Goal: Information Seeking & Learning: Learn about a topic

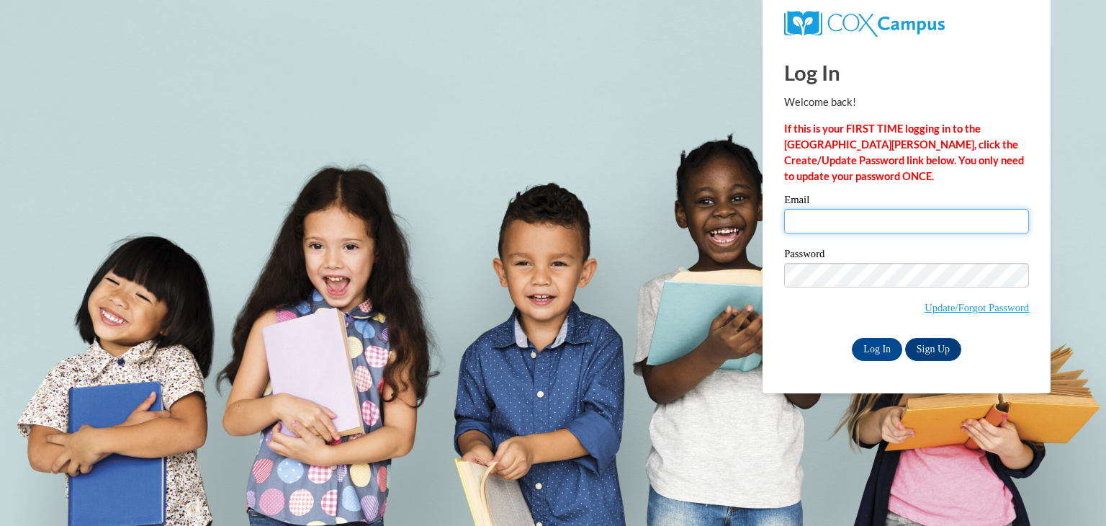
click at [810, 212] on input "Email" at bounding box center [906, 221] width 245 height 24
type input "[EMAIL_ADDRESS][DOMAIN_NAME]"
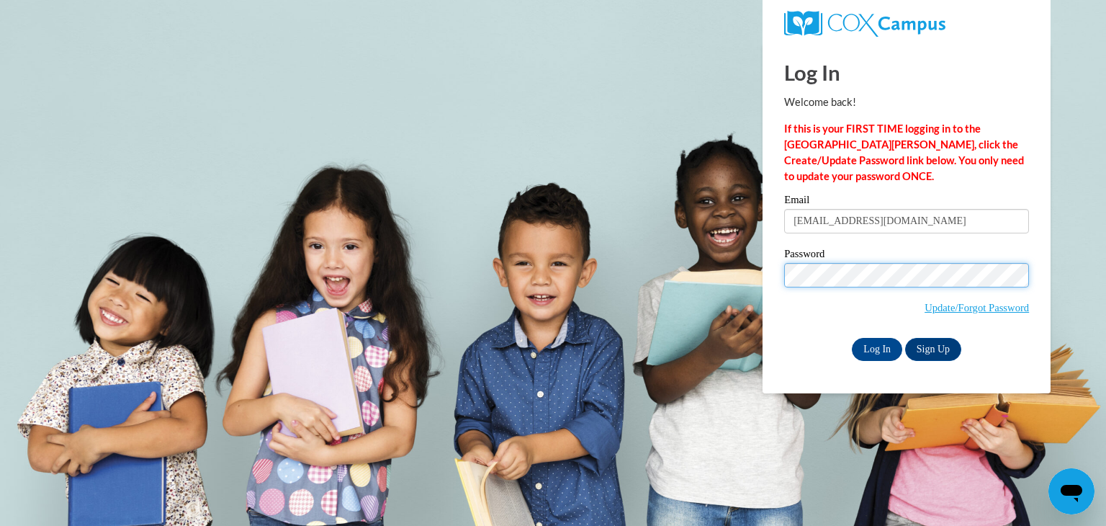
click at [852, 338] on input "Log In" at bounding box center [877, 349] width 50 height 23
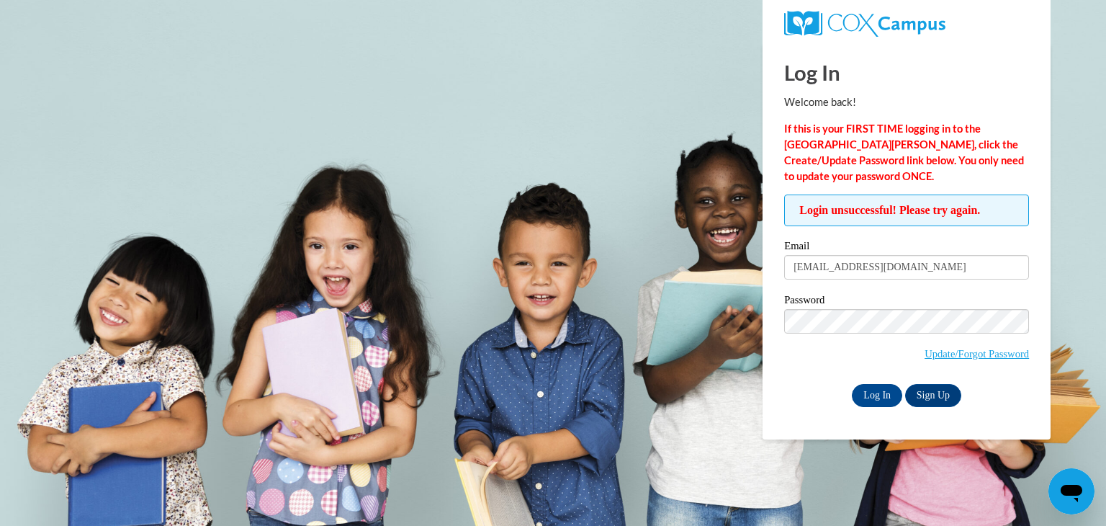
click at [859, 307] on label "Password" at bounding box center [906, 301] width 245 height 14
click at [852, 384] on input "Log In" at bounding box center [877, 395] width 50 height 23
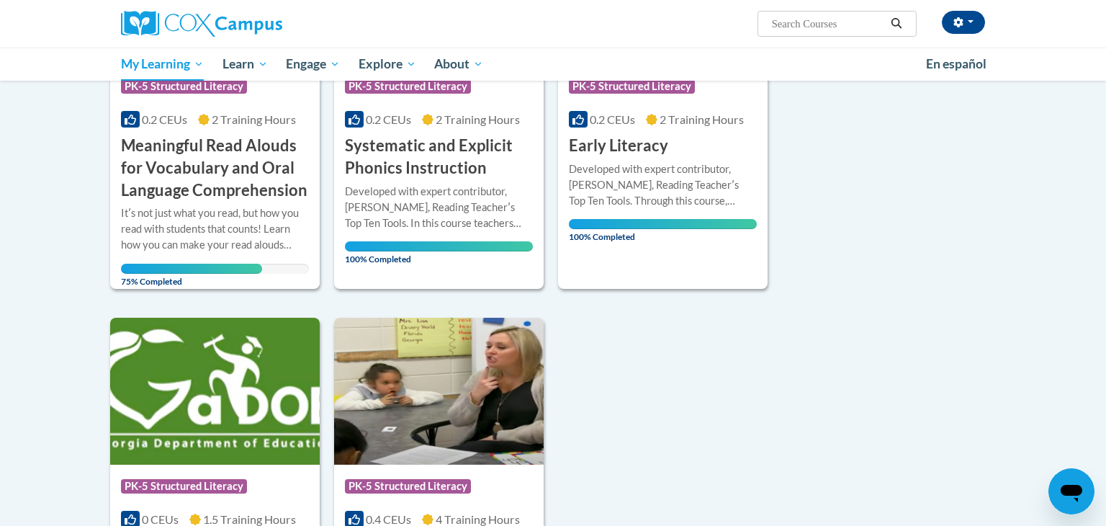
scroll to position [341, 0]
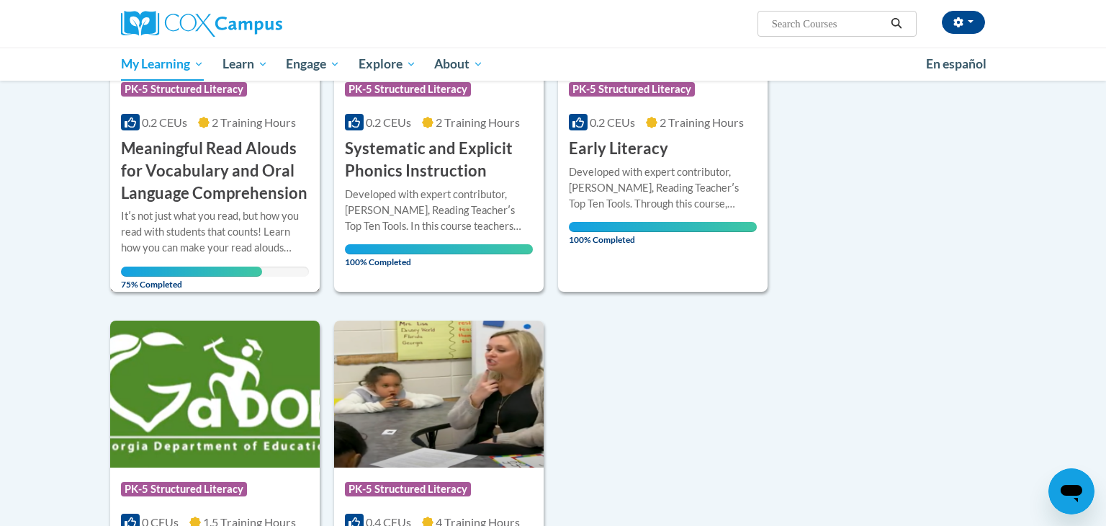
click at [236, 237] on div "Itʹs not just what you read, but how you read with students that counts! Learn …" at bounding box center [215, 232] width 188 height 48
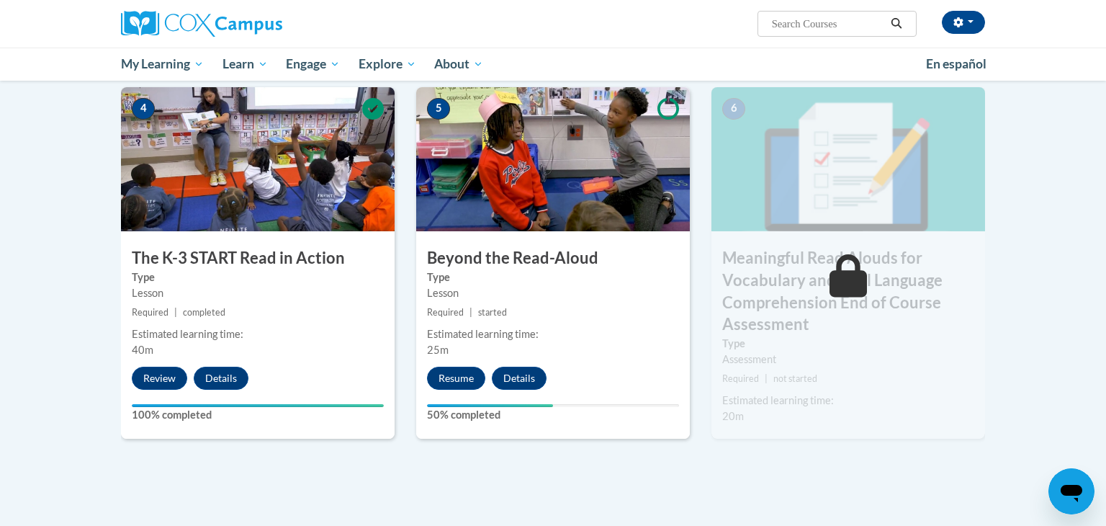
scroll to position [744, 0]
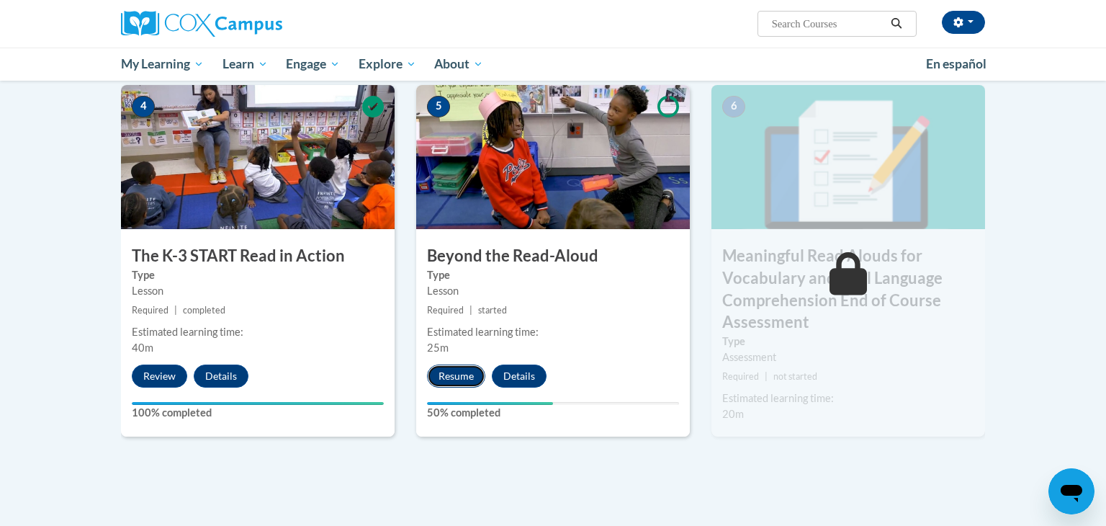
click at [461, 370] on button "Resume" at bounding box center [456, 375] width 58 height 23
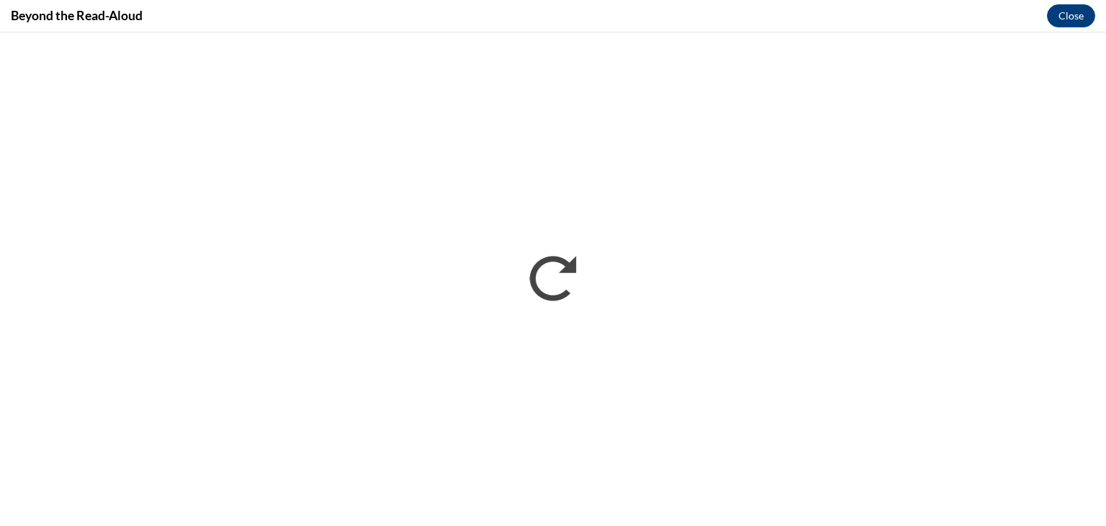
scroll to position [0, 0]
